Goal: Information Seeking & Learning: Compare options

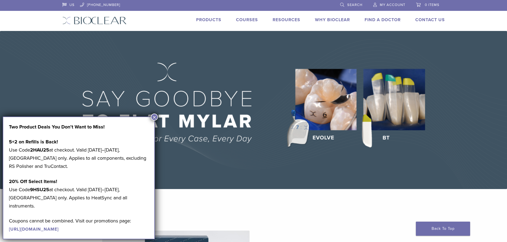
click at [213, 18] on link "Products" at bounding box center [208, 19] width 25 height 5
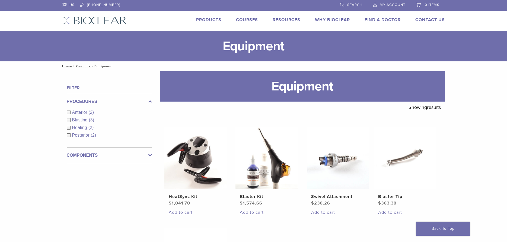
click at [208, 21] on link "Products" at bounding box center [208, 19] width 25 height 5
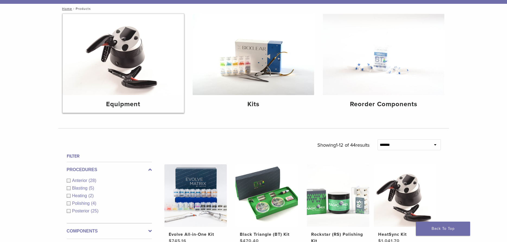
scroll to position [136, 0]
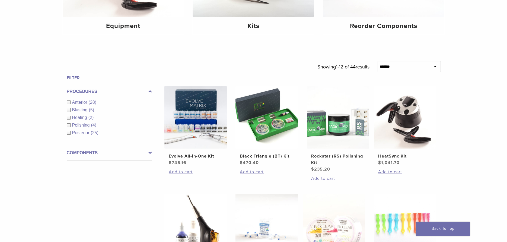
click at [97, 151] on label "Components" at bounding box center [109, 152] width 85 height 7
click at [87, 141] on span "Matrix Systems" at bounding box center [87, 140] width 31 height 5
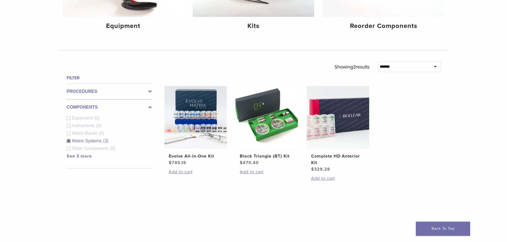
click at [87, 134] on span "Matrix Bands" at bounding box center [85, 133] width 27 height 5
click at [87, 131] on span "Matrix Bands" at bounding box center [85, 133] width 27 height 5
click at [76, 155] on link "See 3 more" at bounding box center [79, 155] width 25 height 5
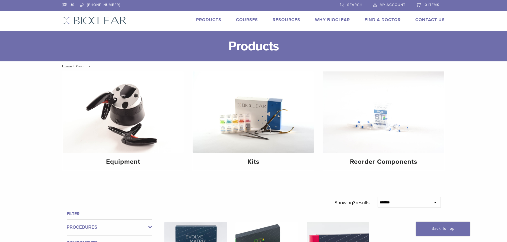
click at [208, 20] on link "Products" at bounding box center [208, 19] width 25 height 5
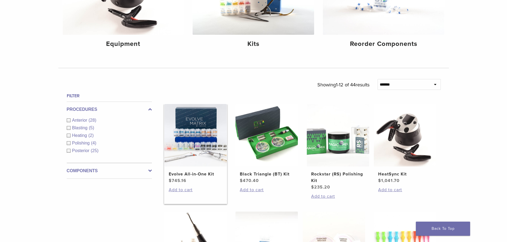
scroll to position [136, 0]
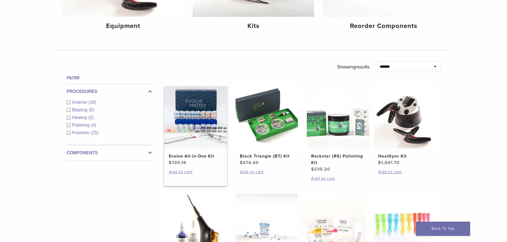
click at [199, 129] on img at bounding box center [195, 117] width 62 height 62
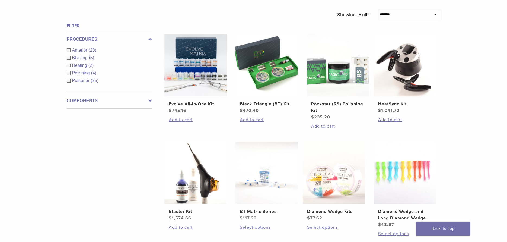
scroll to position [190, 0]
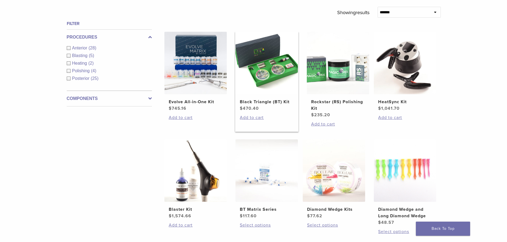
click at [287, 87] on img at bounding box center [266, 63] width 62 height 62
click at [208, 90] on img at bounding box center [195, 63] width 62 height 62
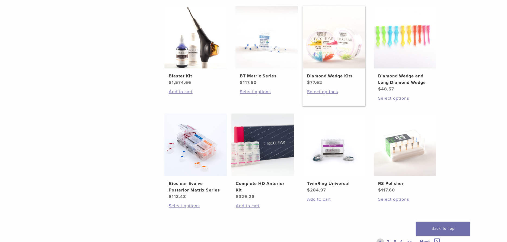
scroll to position [325, 0]
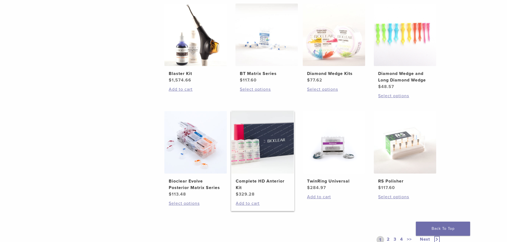
click at [272, 162] on img at bounding box center [262, 142] width 62 height 62
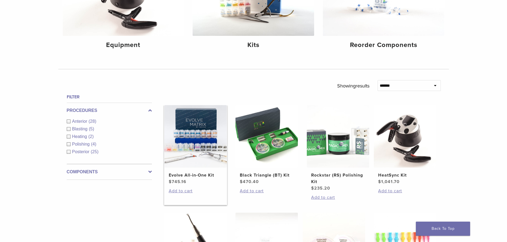
scroll to position [108, 0]
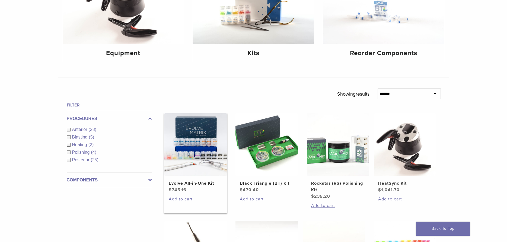
click at [196, 138] on img at bounding box center [195, 144] width 62 height 62
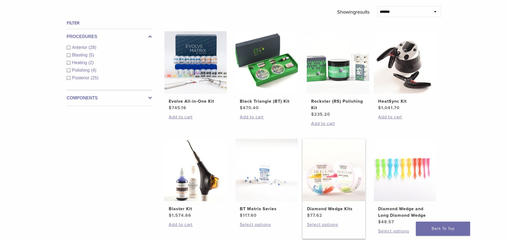
scroll to position [190, 0]
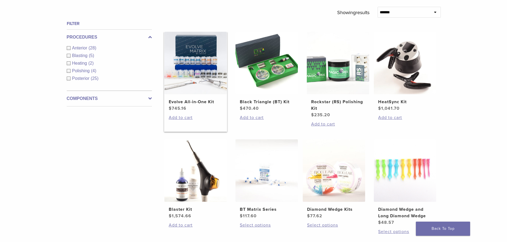
click at [200, 82] on img at bounding box center [195, 63] width 62 height 62
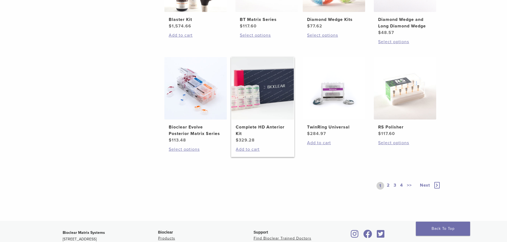
scroll to position [380, 0]
click at [213, 109] on img at bounding box center [195, 88] width 62 height 62
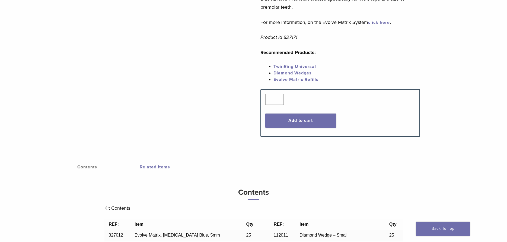
scroll to position [271, 0]
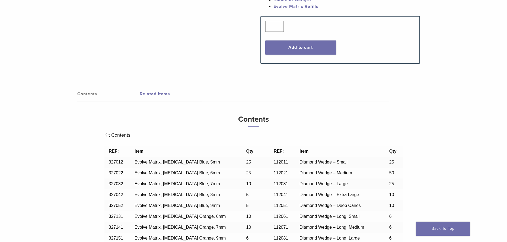
scroll to position [298, 0]
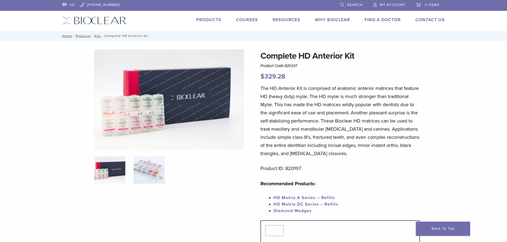
click at [150, 167] on img at bounding box center [148, 169] width 31 height 27
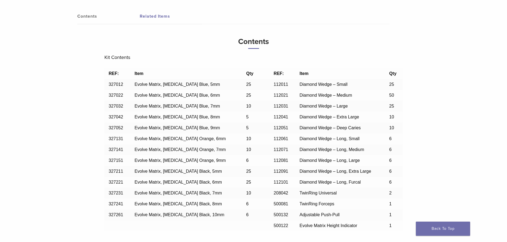
scroll to position [434, 0]
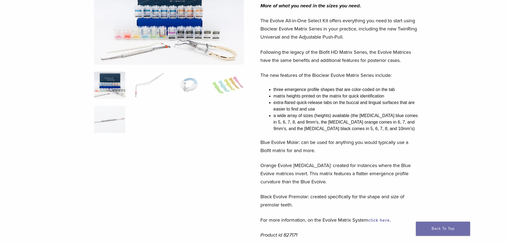
scroll to position [27, 0]
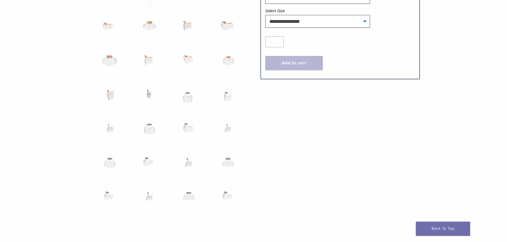
click at [153, 95] on img at bounding box center [148, 97] width 31 height 27
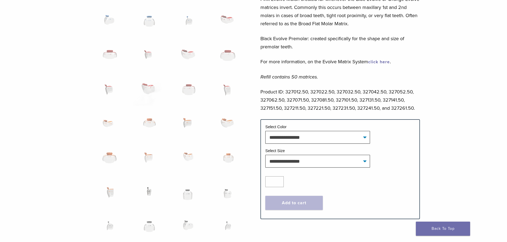
scroll to position [229, 0]
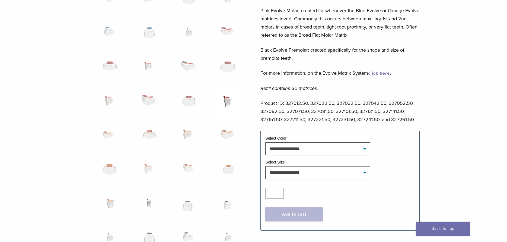
click at [227, 104] on img at bounding box center [227, 103] width 31 height 27
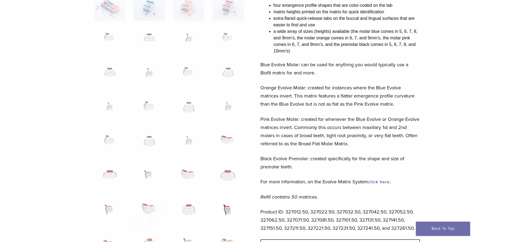
scroll to position [12, 0]
